Goal: Book appointment/travel/reservation

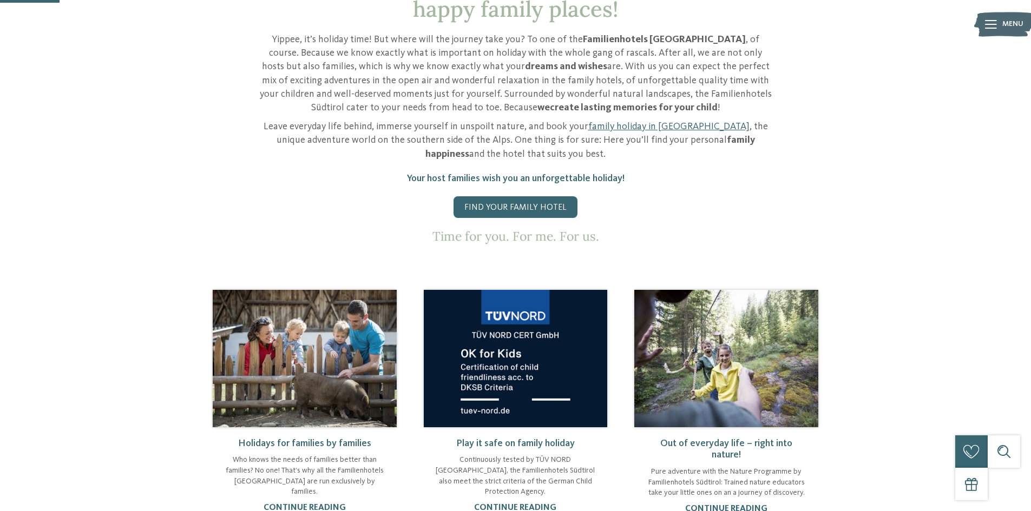
scroll to position [288, 0]
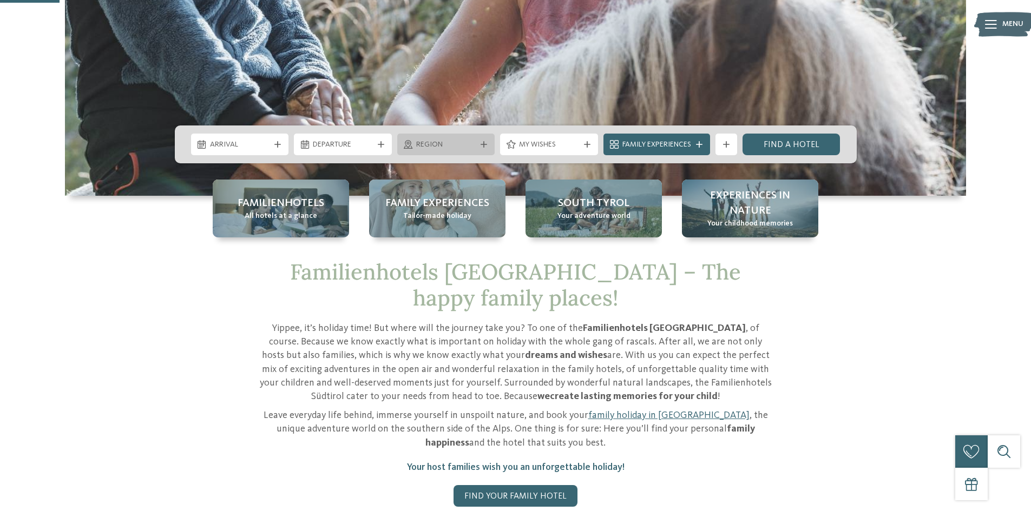
click at [478, 143] on div at bounding box center [483, 144] width 11 height 6
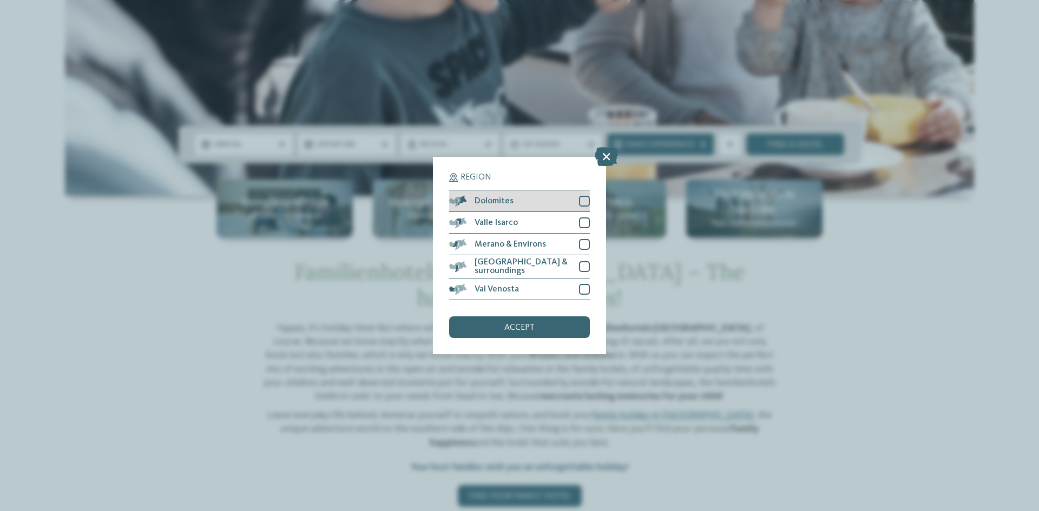
click at [583, 198] on div at bounding box center [584, 201] width 11 height 11
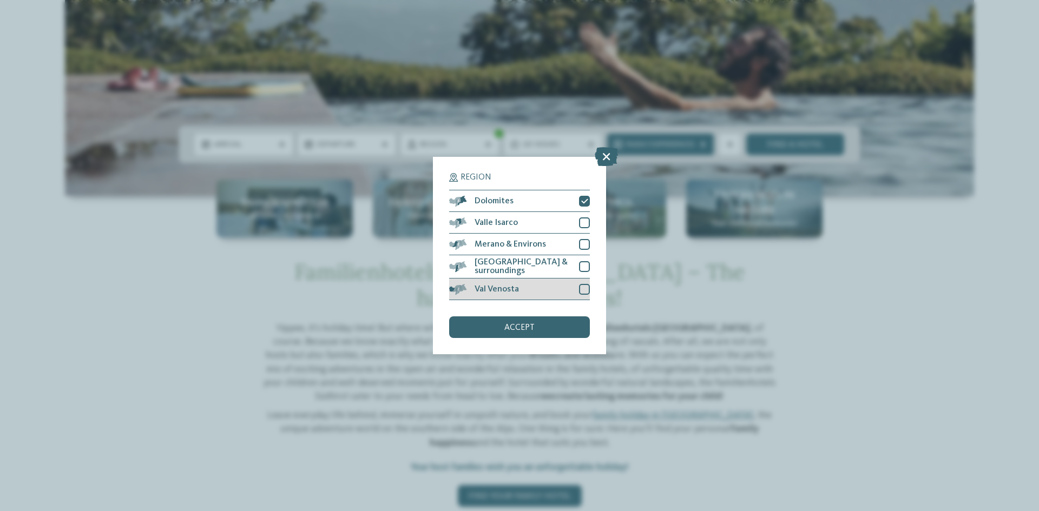
click at [582, 288] on div at bounding box center [584, 289] width 11 height 11
click at [531, 322] on div "accept" at bounding box center [519, 328] width 141 height 22
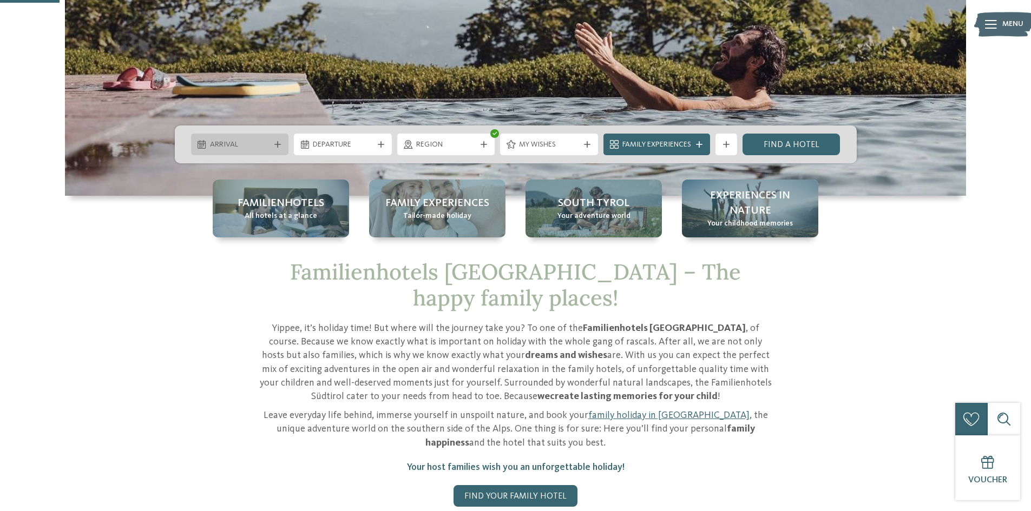
click at [239, 139] on div "Arrival" at bounding box center [239, 145] width 65 height 12
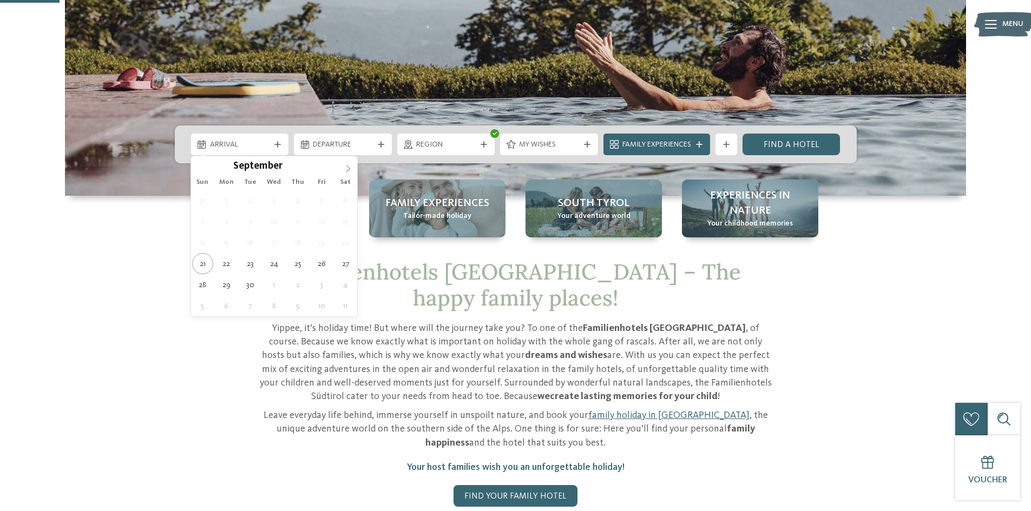
click at [349, 169] on icon at bounding box center [348, 169] width 8 height 8
type input "****"
click at [349, 169] on icon at bounding box center [348, 169] width 8 height 8
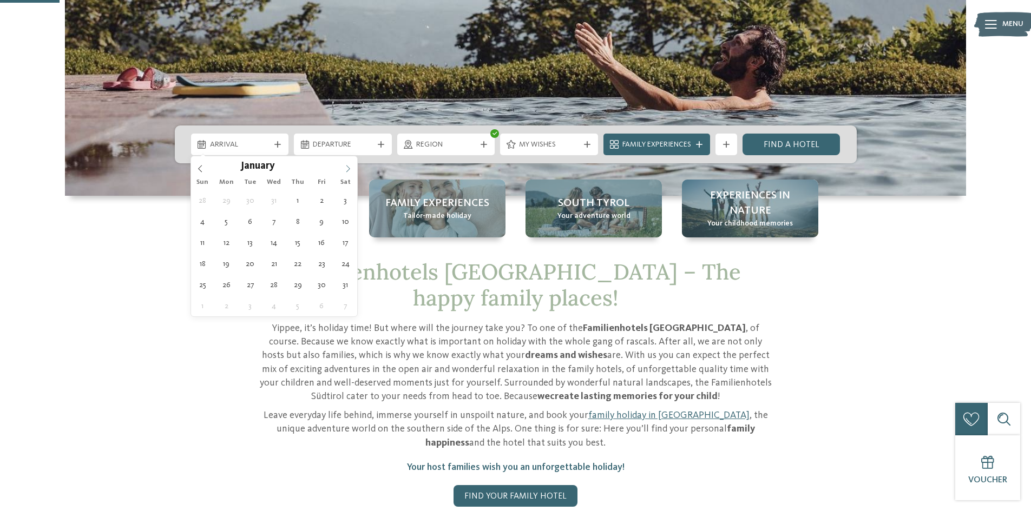
click at [349, 169] on icon at bounding box center [348, 169] width 8 height 8
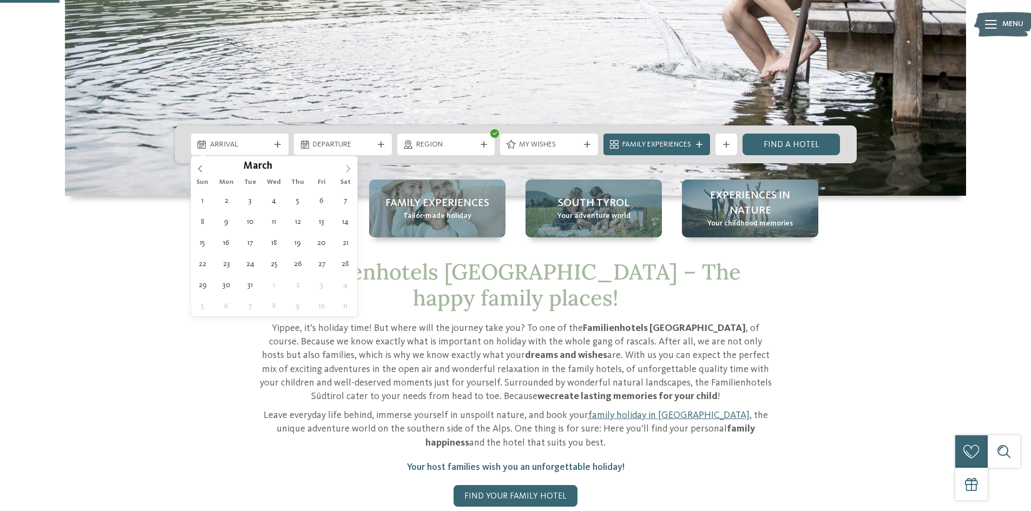
click at [349, 169] on icon at bounding box center [348, 169] width 8 height 8
type div "[DATE]"
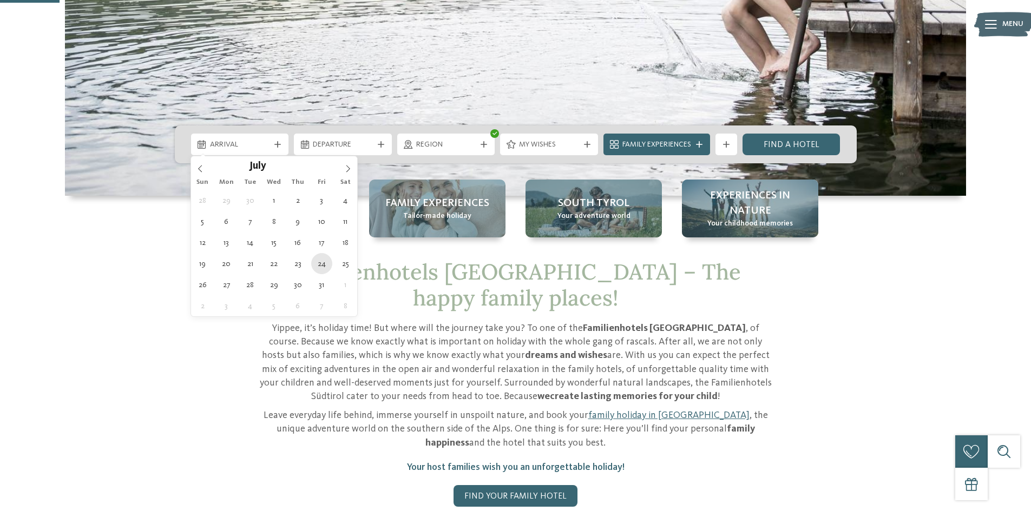
type input "****"
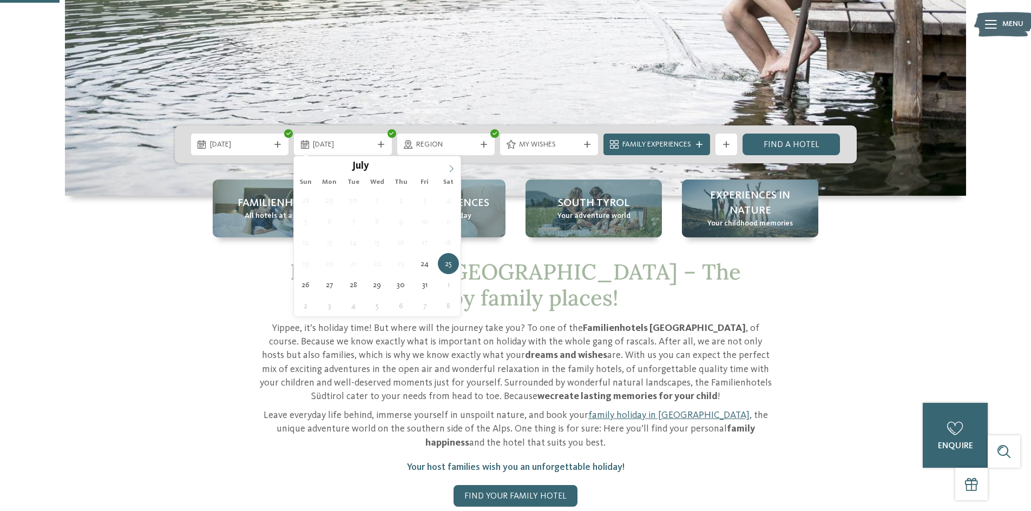
click at [451, 167] on icon at bounding box center [451, 168] width 4 height 7
type div "[DATE]"
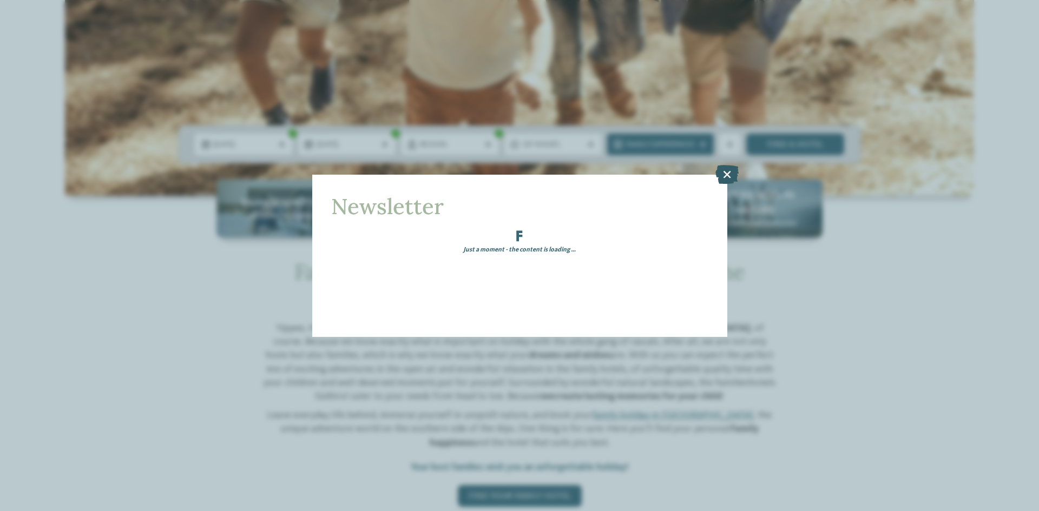
click at [731, 174] on icon at bounding box center [726, 174] width 23 height 19
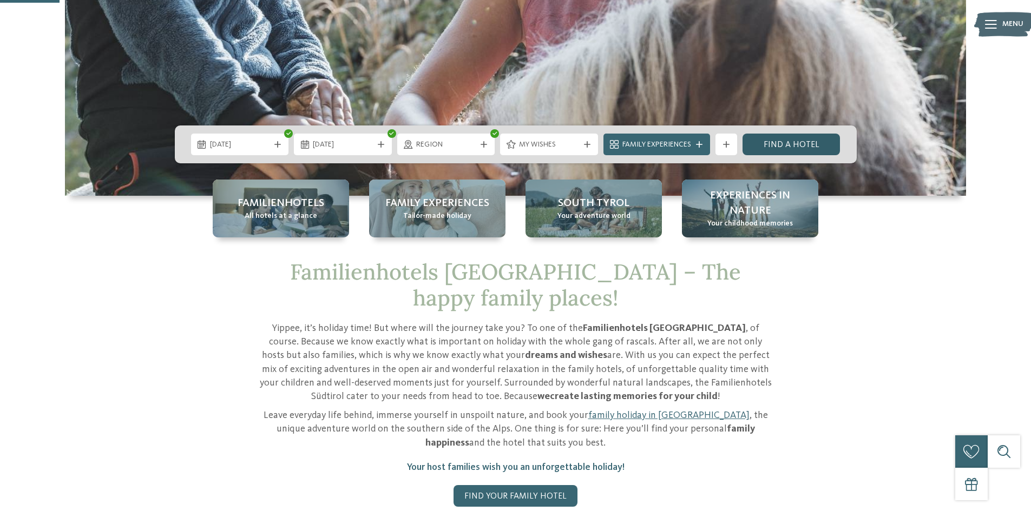
click at [793, 144] on link "Find a hotel" at bounding box center [791, 145] width 98 height 22
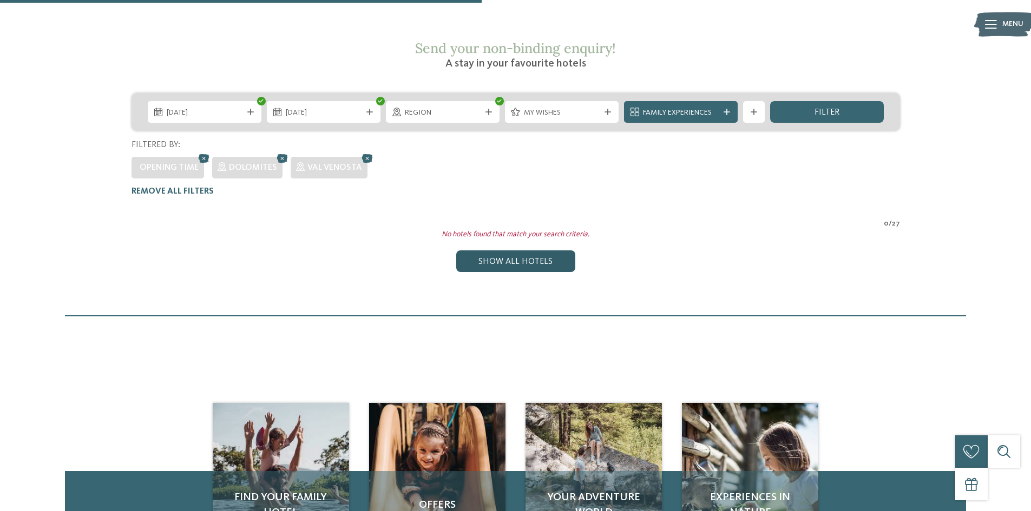
scroll to position [113, 0]
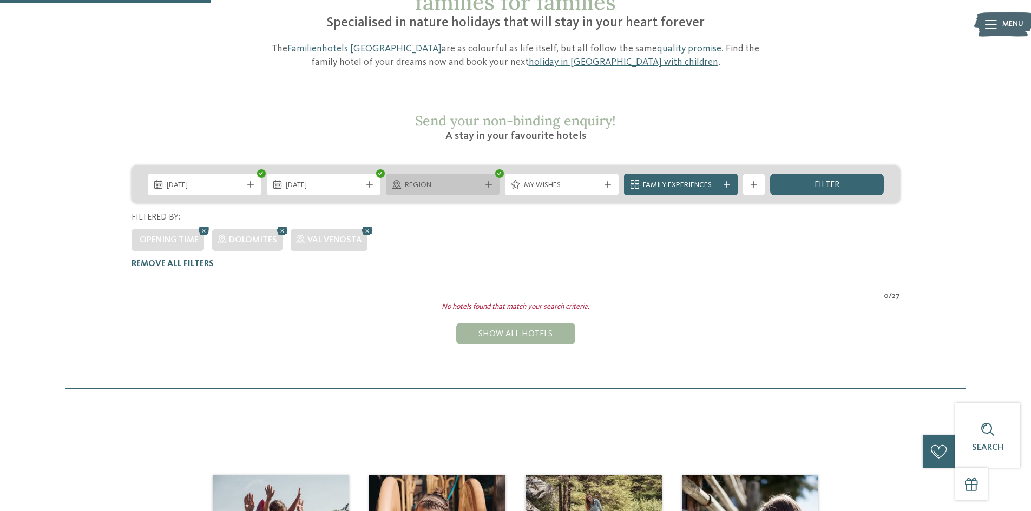
click at [490, 174] on div "Region" at bounding box center [443, 185] width 114 height 22
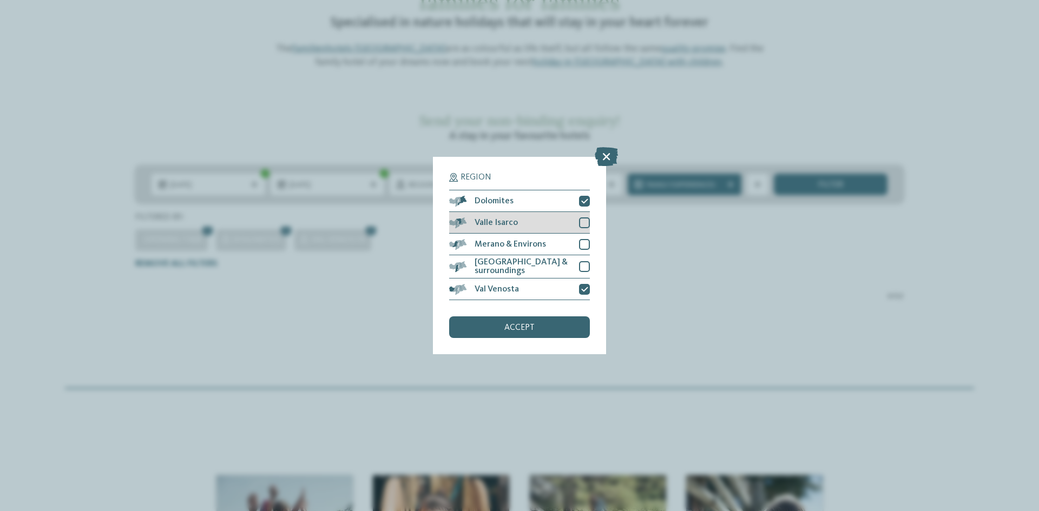
click at [573, 223] on div "Valle Isarco" at bounding box center [519, 223] width 141 height 22
click at [579, 240] on div at bounding box center [584, 244] width 11 height 11
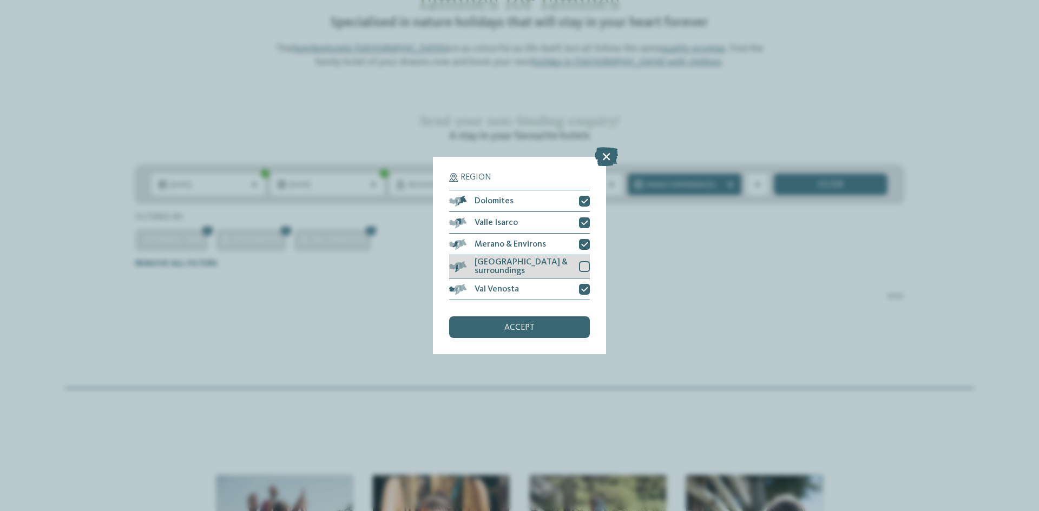
click at [576, 264] on div "[GEOGRAPHIC_DATA] & surroundings" at bounding box center [519, 266] width 141 height 23
click at [549, 323] on div "accept" at bounding box center [519, 328] width 141 height 22
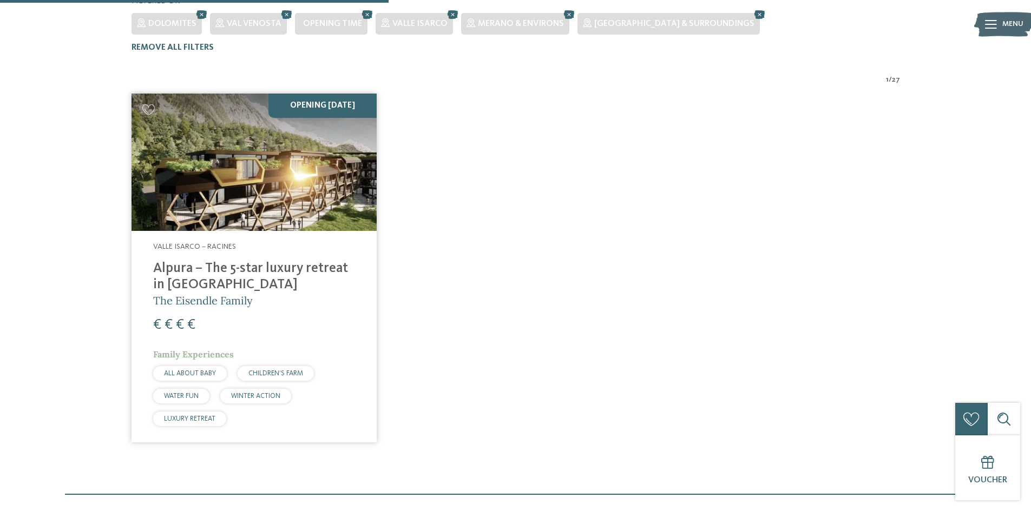
scroll to position [0, 0]
